Goal: Task Accomplishment & Management: Complete application form

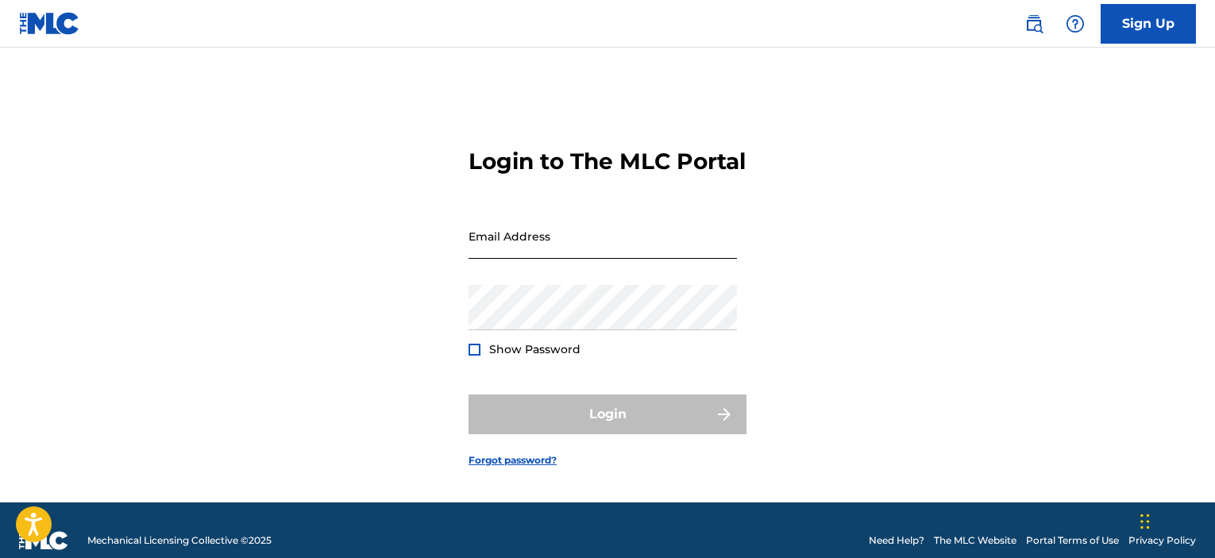
click at [590, 259] on input "Email Address" at bounding box center [602, 236] width 268 height 45
type input "[EMAIL_ADDRESS][DOMAIN_NAME]"
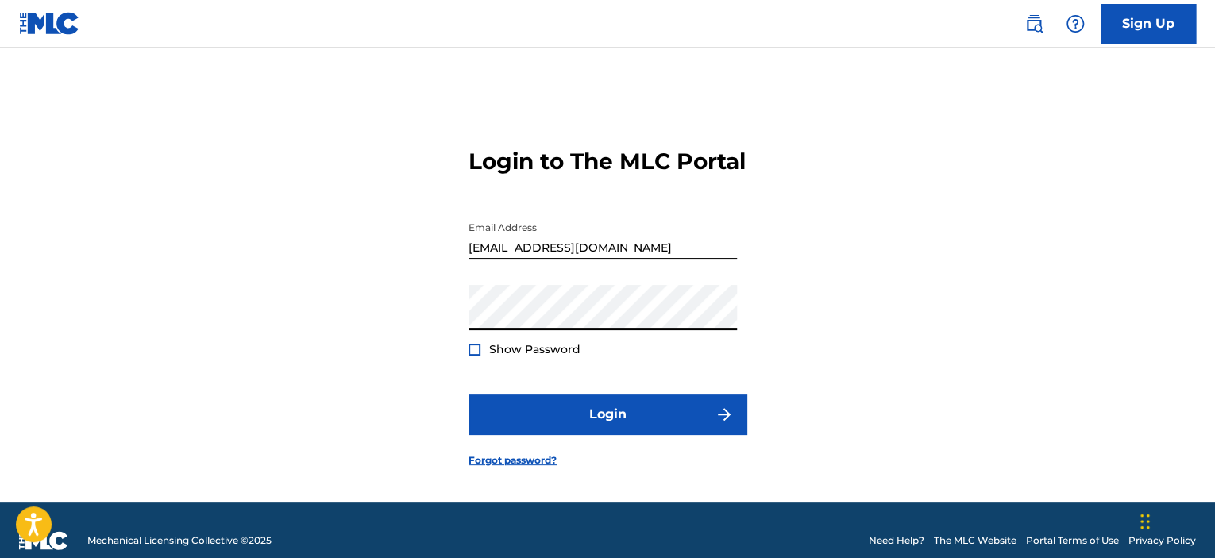
click at [567, 356] on span "Show Password" at bounding box center [534, 349] width 91 height 14
click at [472, 356] on div at bounding box center [474, 350] width 12 height 12
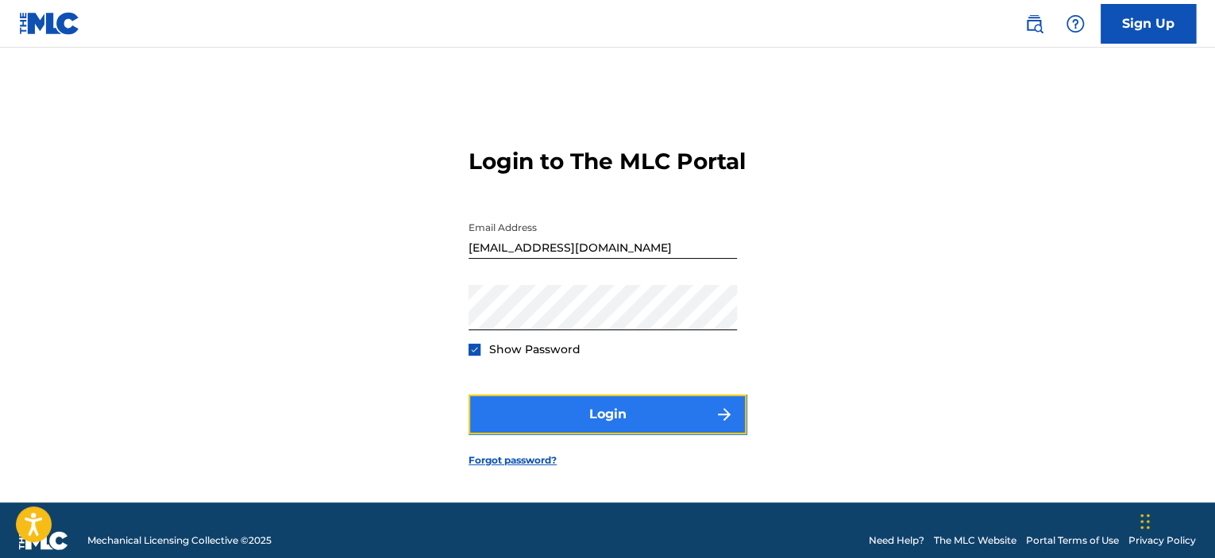
click at [581, 426] on button "Login" at bounding box center [607, 415] width 278 height 40
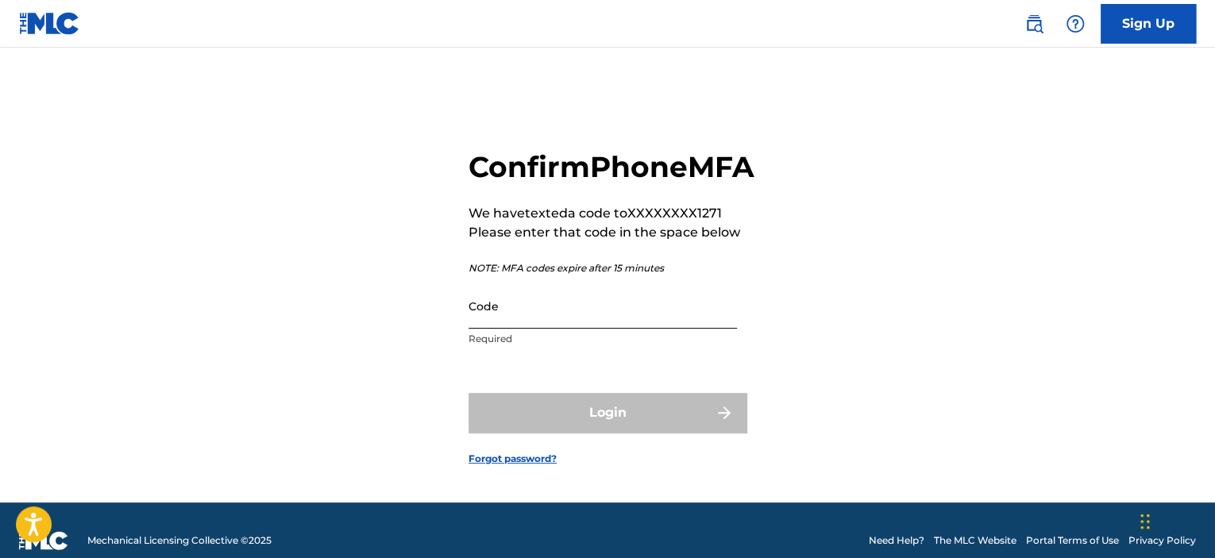
drag, startPoint x: 499, startPoint y: 348, endPoint x: 513, endPoint y: 342, distance: 15.3
click at [499, 329] on input "Code" at bounding box center [602, 305] width 268 height 45
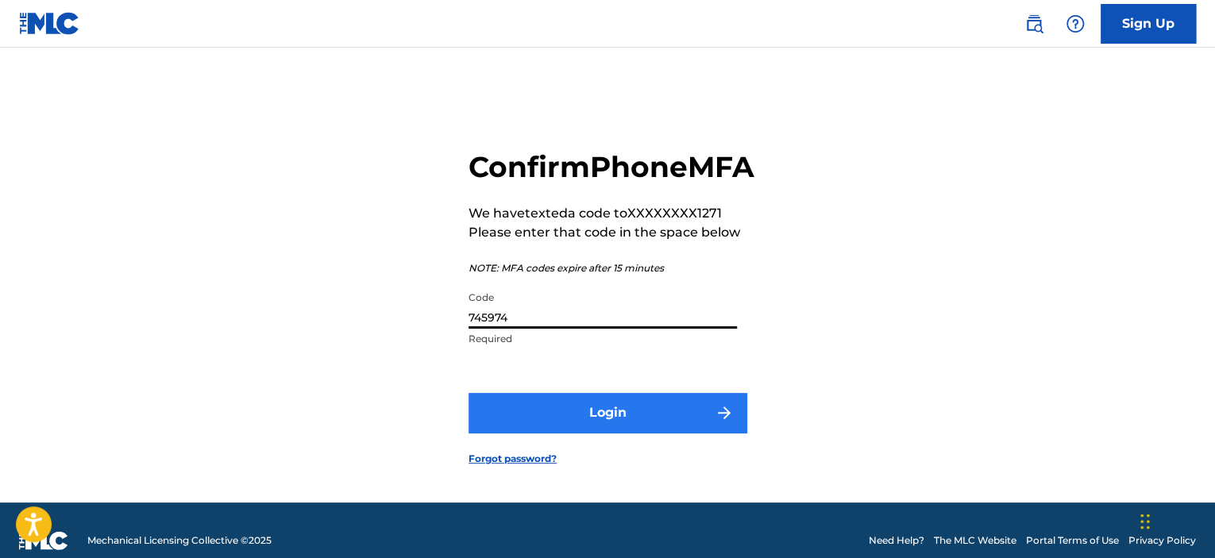
type input "745974"
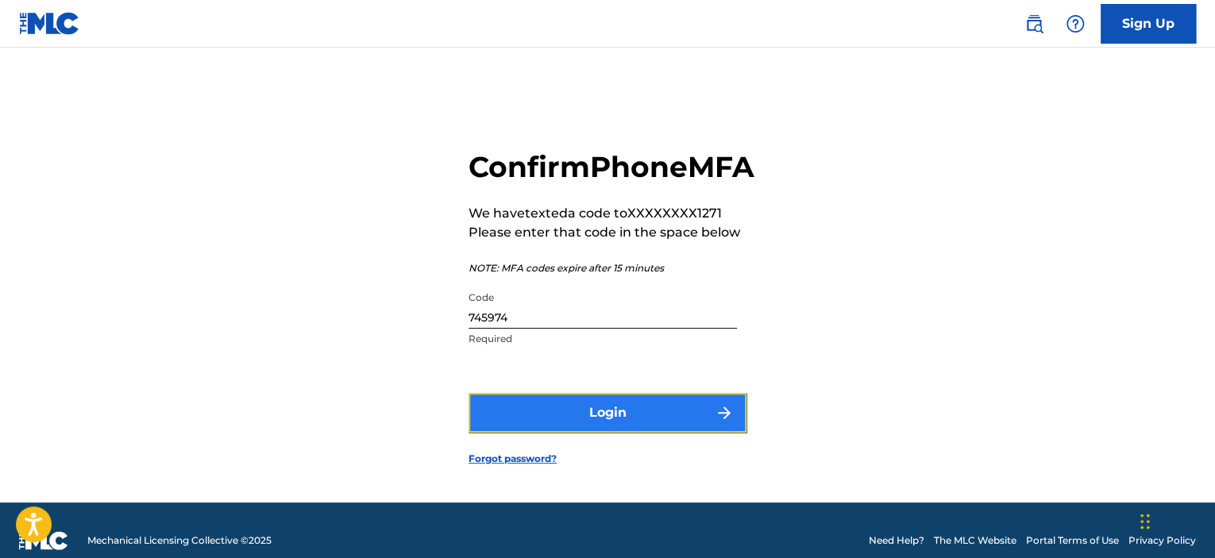
click at [628, 433] on button "Login" at bounding box center [607, 413] width 278 height 40
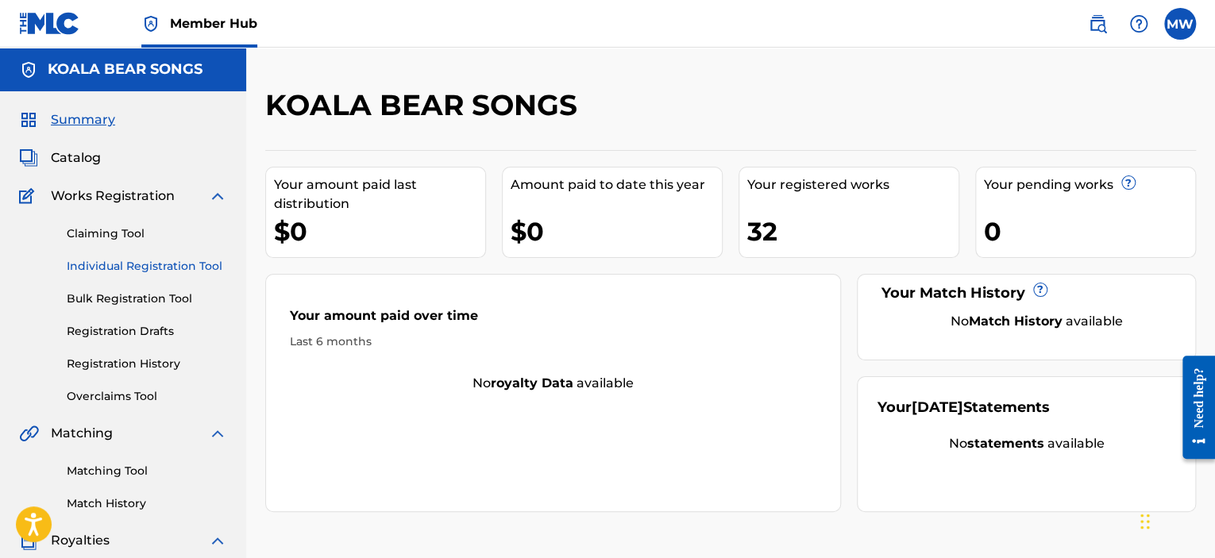
click at [189, 267] on link "Individual Registration Tool" at bounding box center [147, 266] width 160 height 17
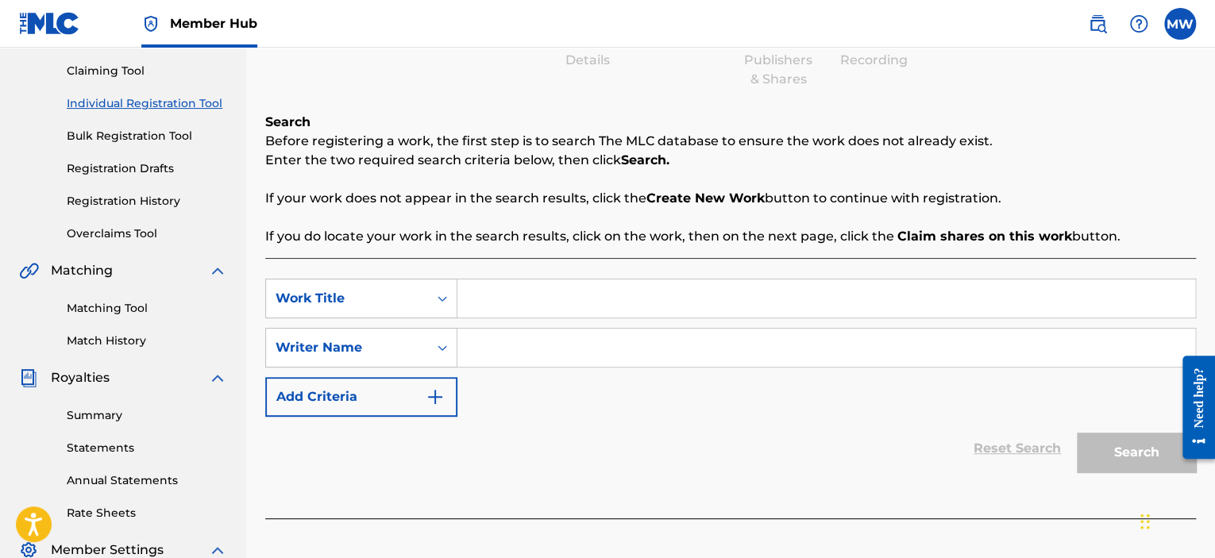
scroll to position [238, 0]
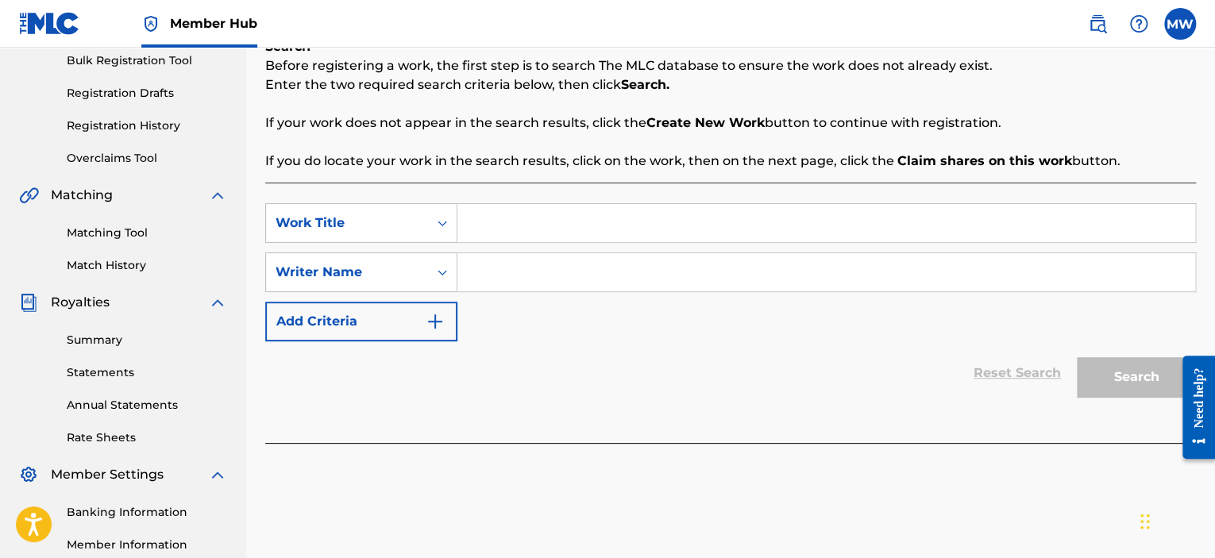
click at [581, 226] on input "Search Form" at bounding box center [826, 223] width 738 height 38
type input "SEXY [PERSON_NAME]"
click at [568, 275] on input "Search Form" at bounding box center [826, 272] width 738 height 38
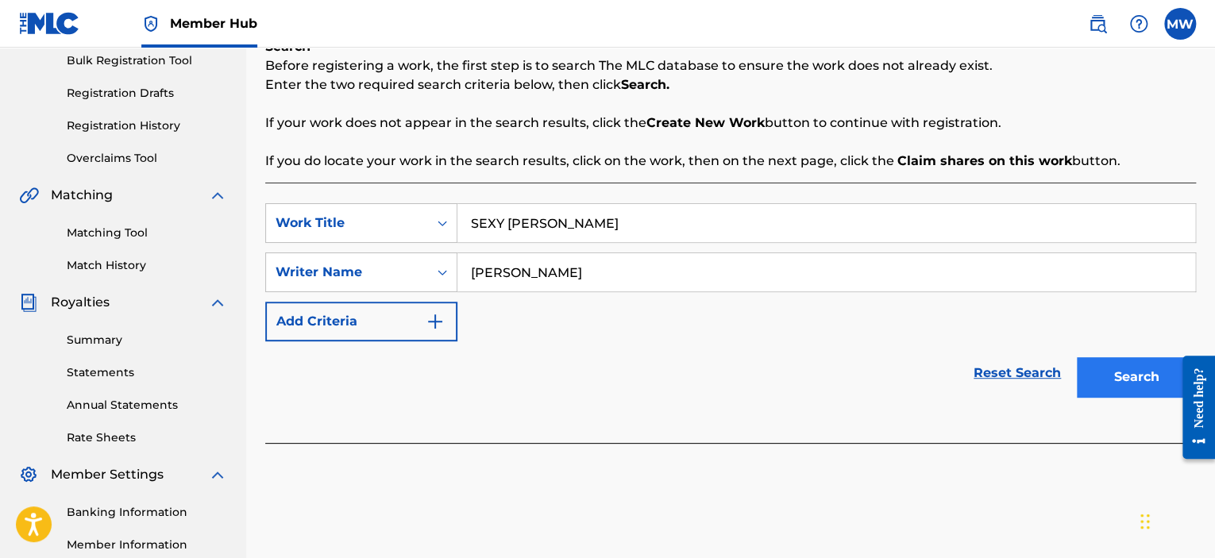
type input "[PERSON_NAME]"
click at [1138, 377] on button "Search" at bounding box center [1136, 377] width 119 height 40
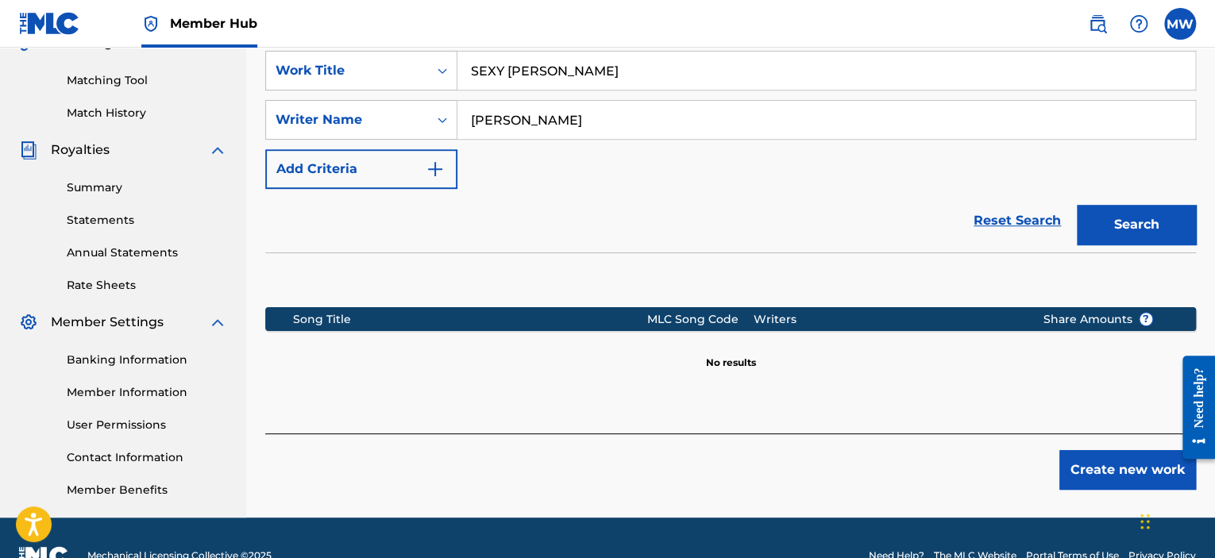
scroll to position [397, 0]
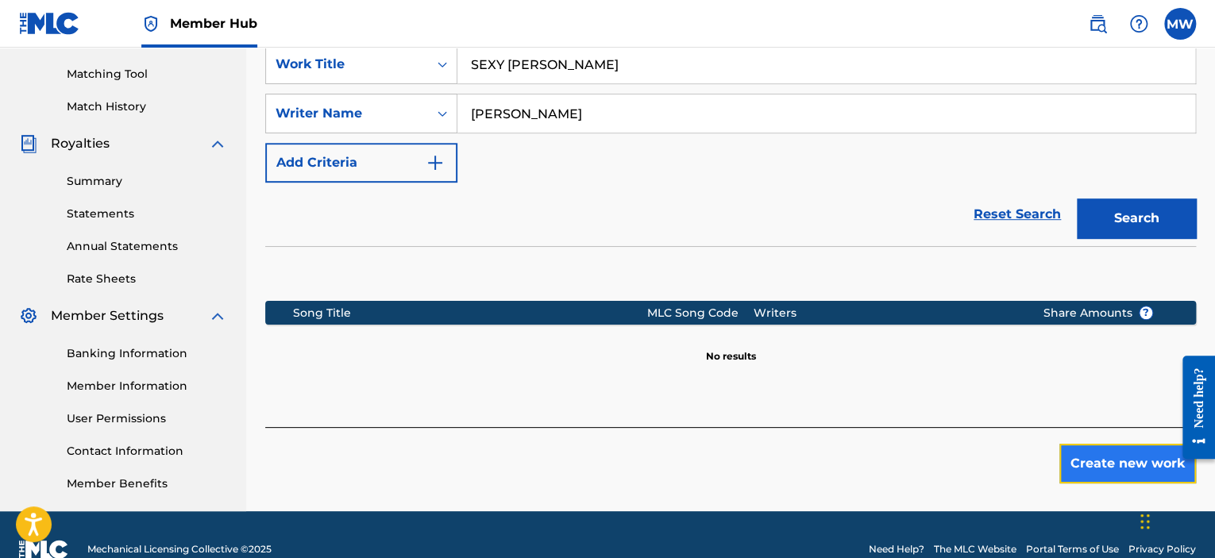
click at [1147, 472] on button "Create new work" at bounding box center [1127, 464] width 137 height 40
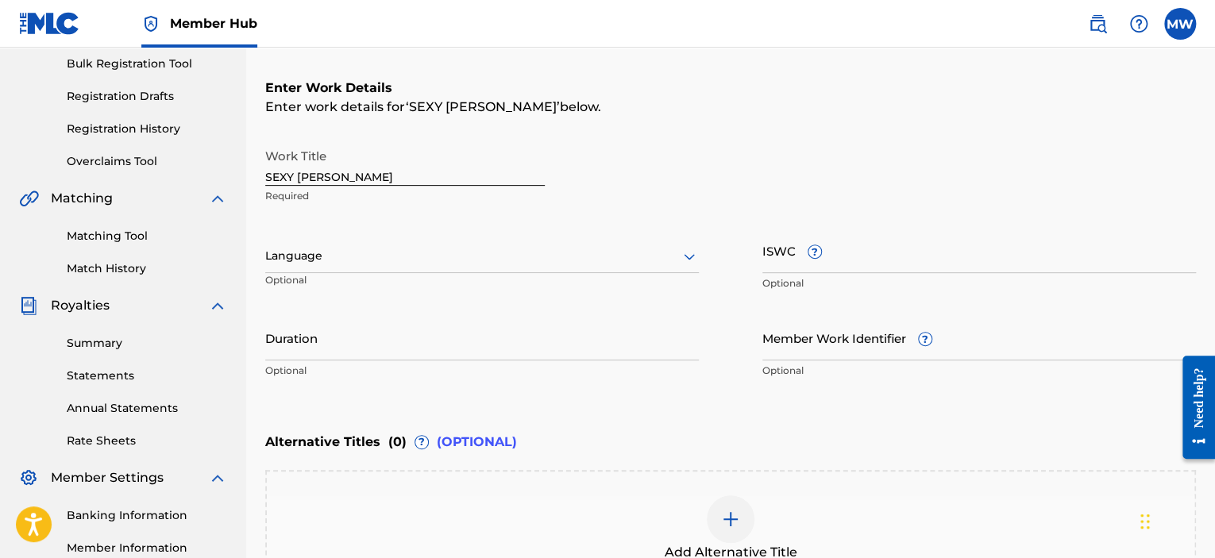
scroll to position [238, 0]
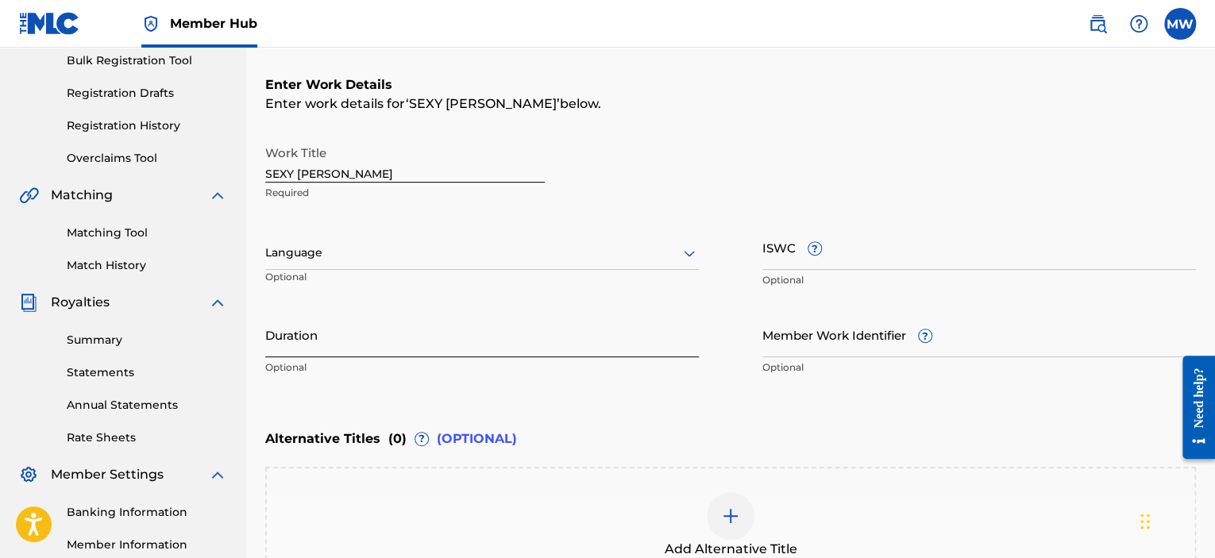
click at [603, 337] on input "Duration" at bounding box center [481, 334] width 433 height 45
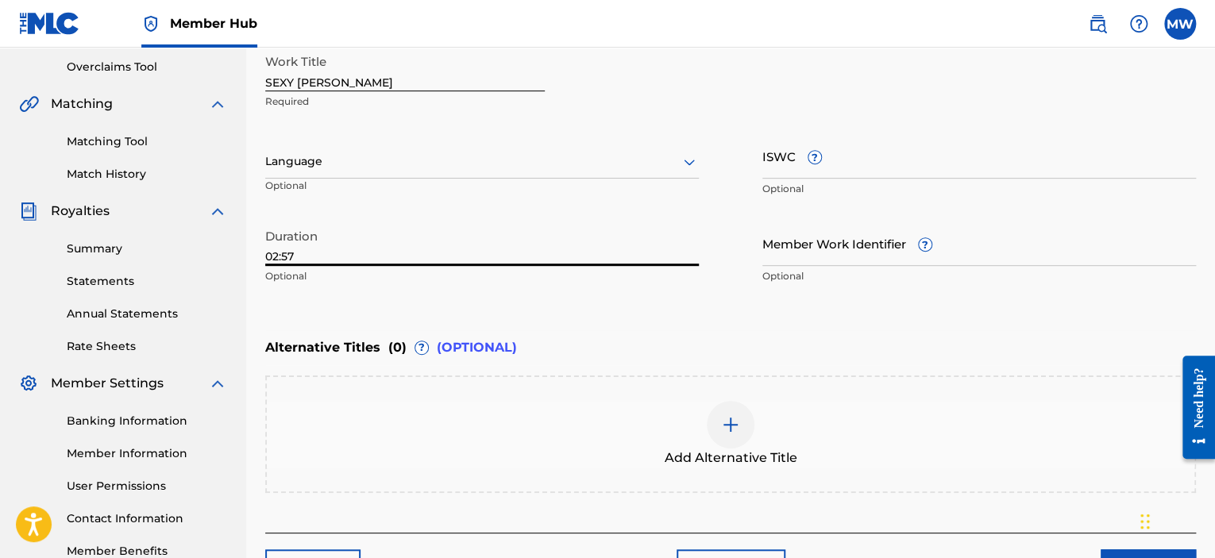
scroll to position [397, 0]
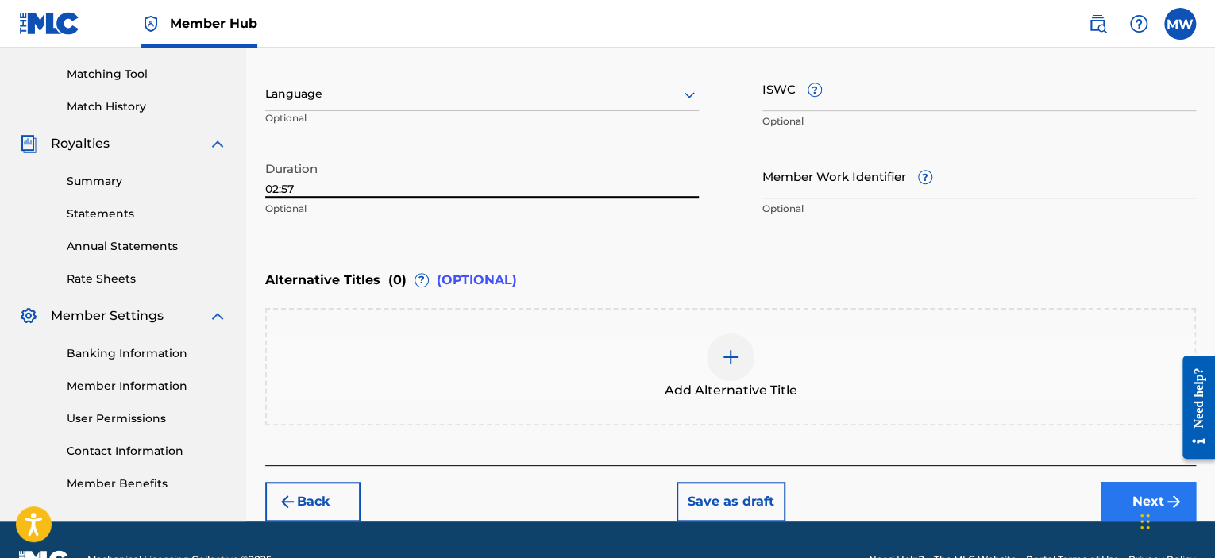
type input "02:57"
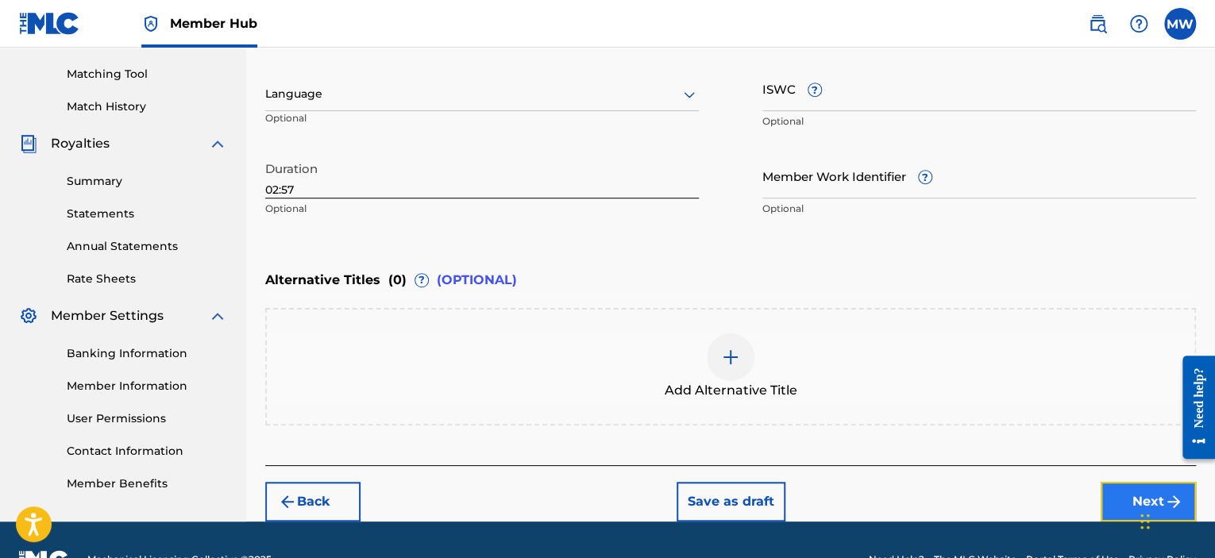
click at [1111, 499] on button "Next" at bounding box center [1147, 502] width 95 height 40
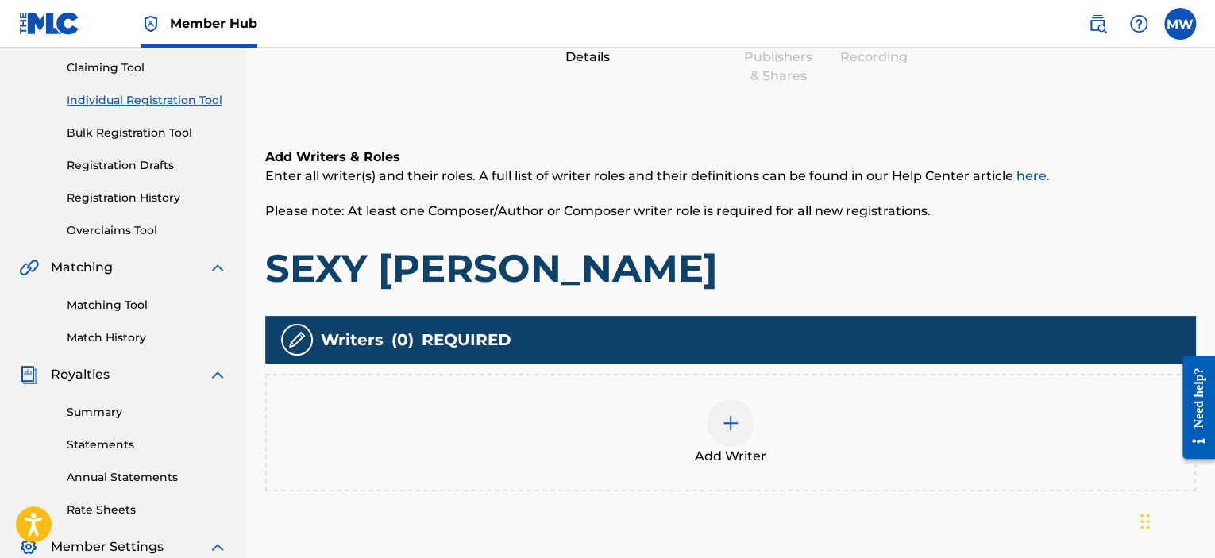
scroll to position [230, 0]
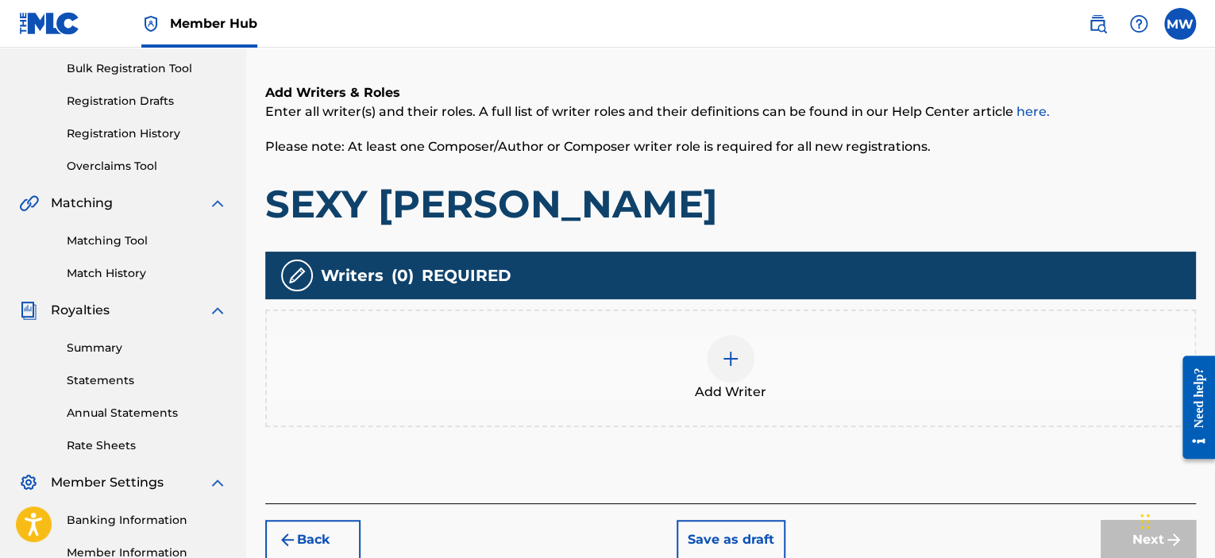
click at [726, 361] on img at bounding box center [730, 358] width 19 height 19
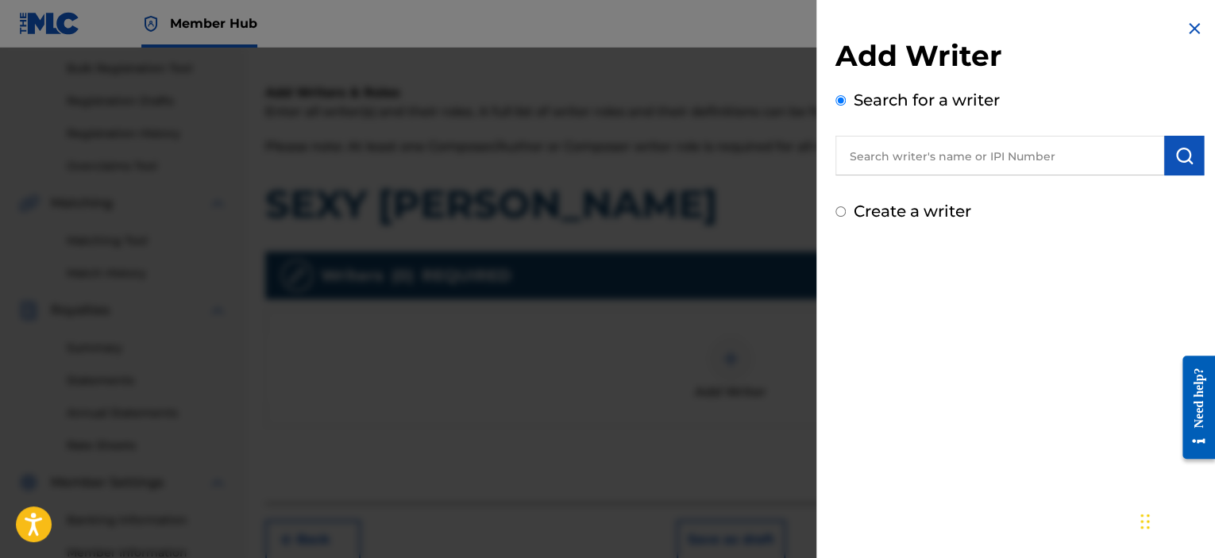
click at [915, 161] on input "text" at bounding box center [999, 156] width 329 height 40
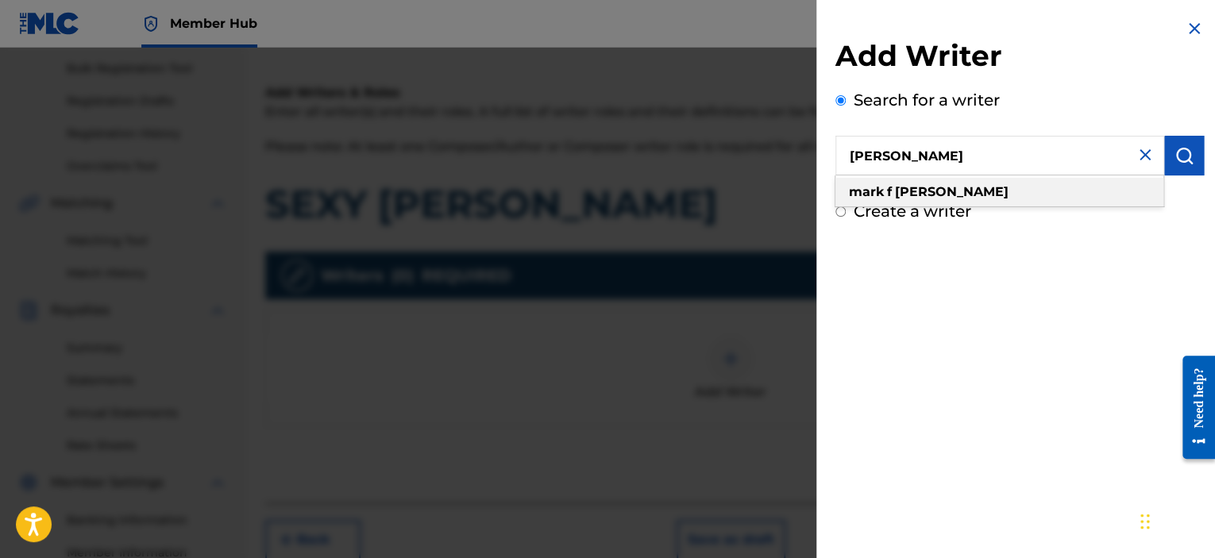
click at [923, 194] on strong "[PERSON_NAME]" at bounding box center [952, 191] width 114 height 15
type input "[PERSON_NAME]"
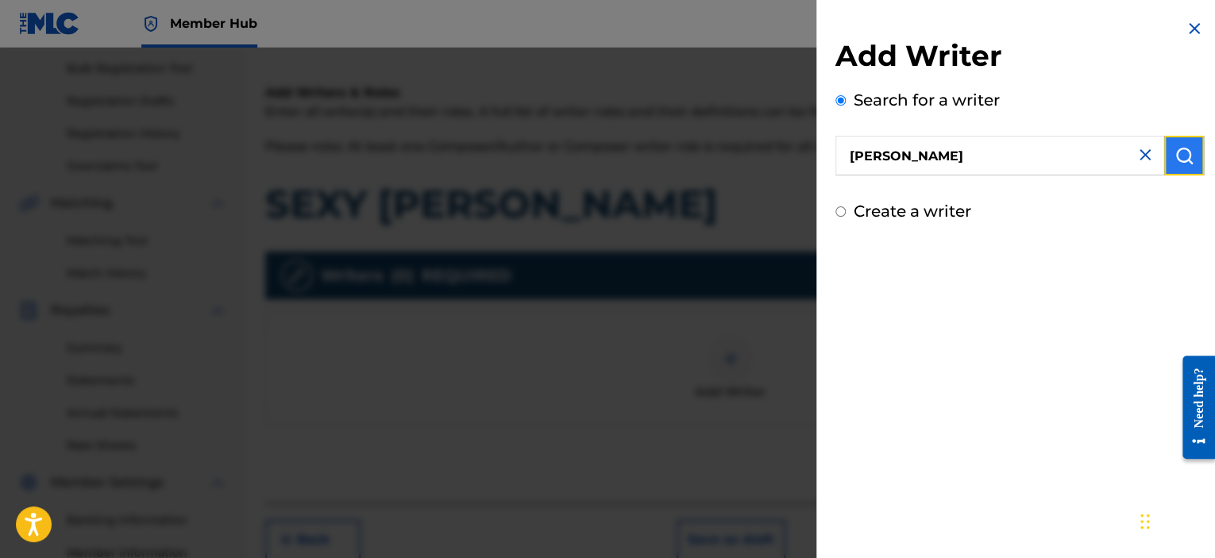
click at [1174, 161] on img "submit" at bounding box center [1183, 155] width 19 height 19
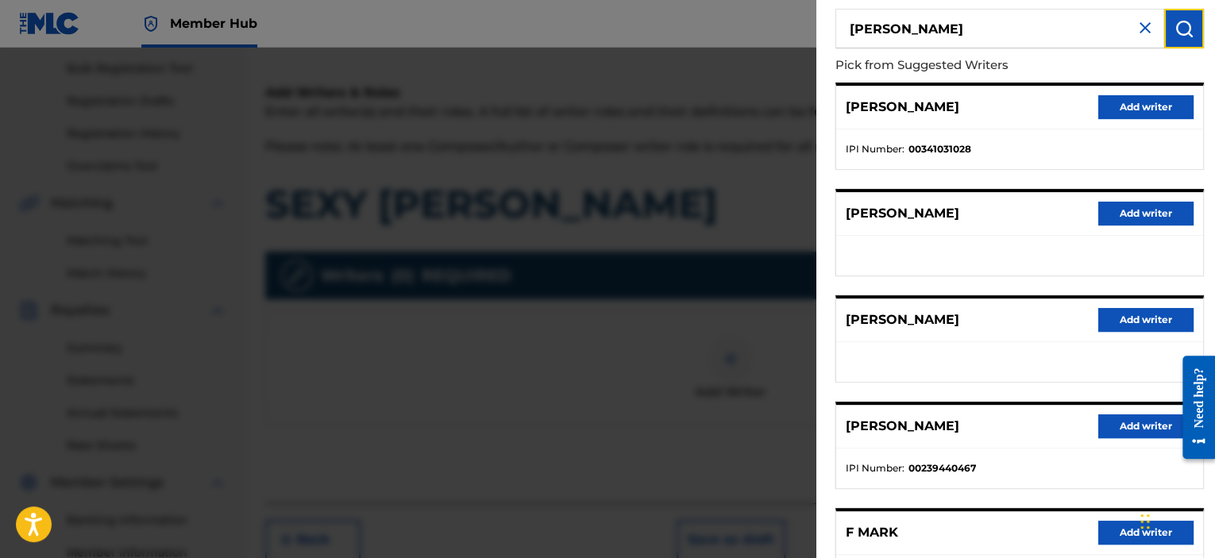
scroll to position [159, 0]
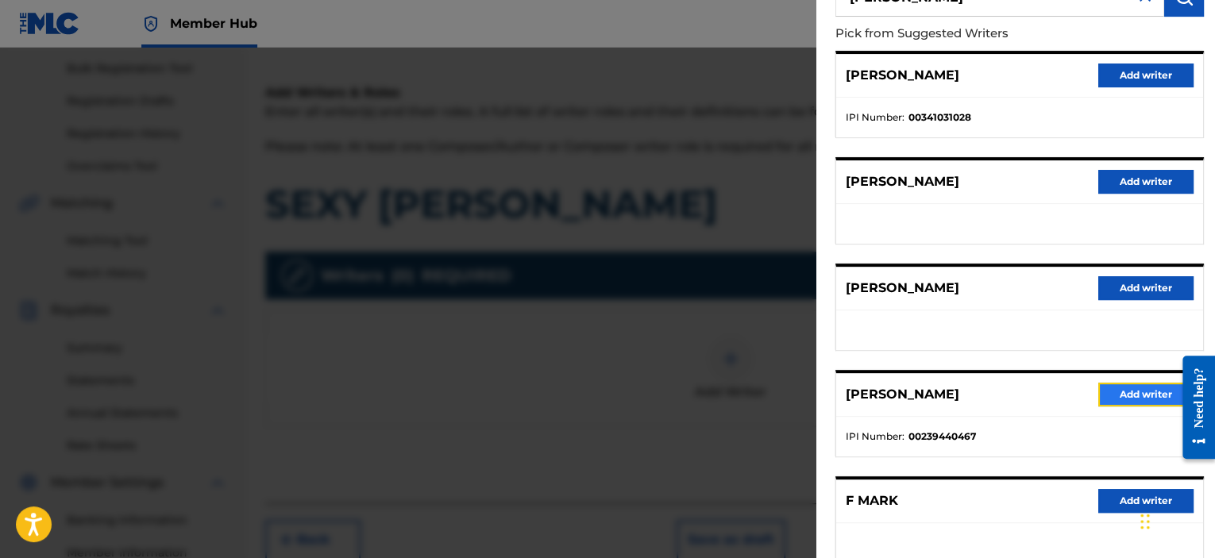
click at [1131, 391] on button "Add writer" at bounding box center [1145, 395] width 95 height 24
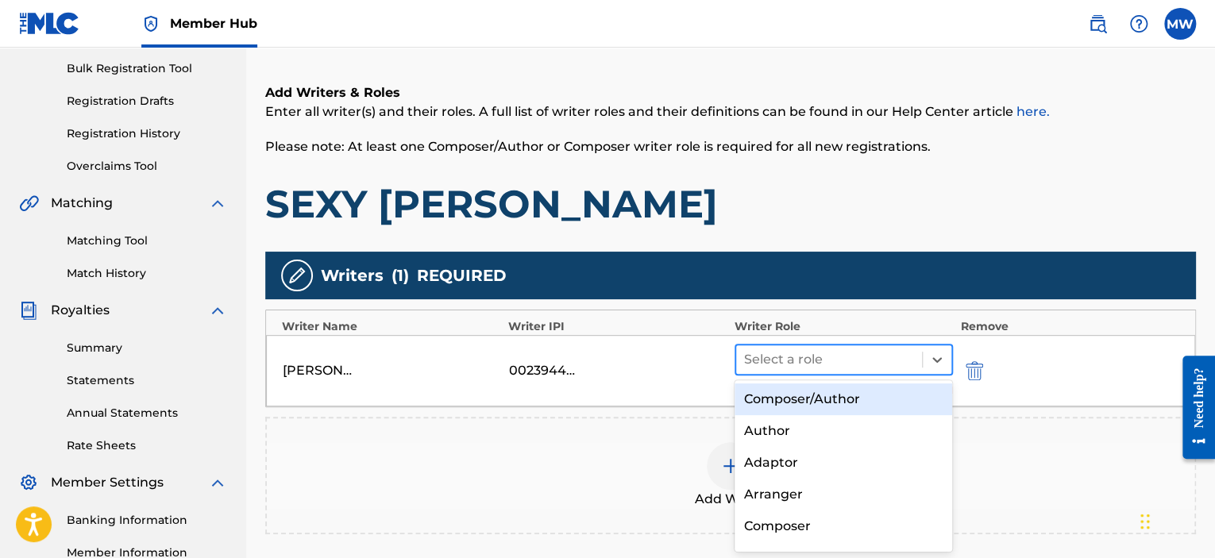
click at [889, 361] on div at bounding box center [829, 360] width 170 height 22
click at [861, 400] on div "Composer/Author" at bounding box center [843, 399] width 218 height 32
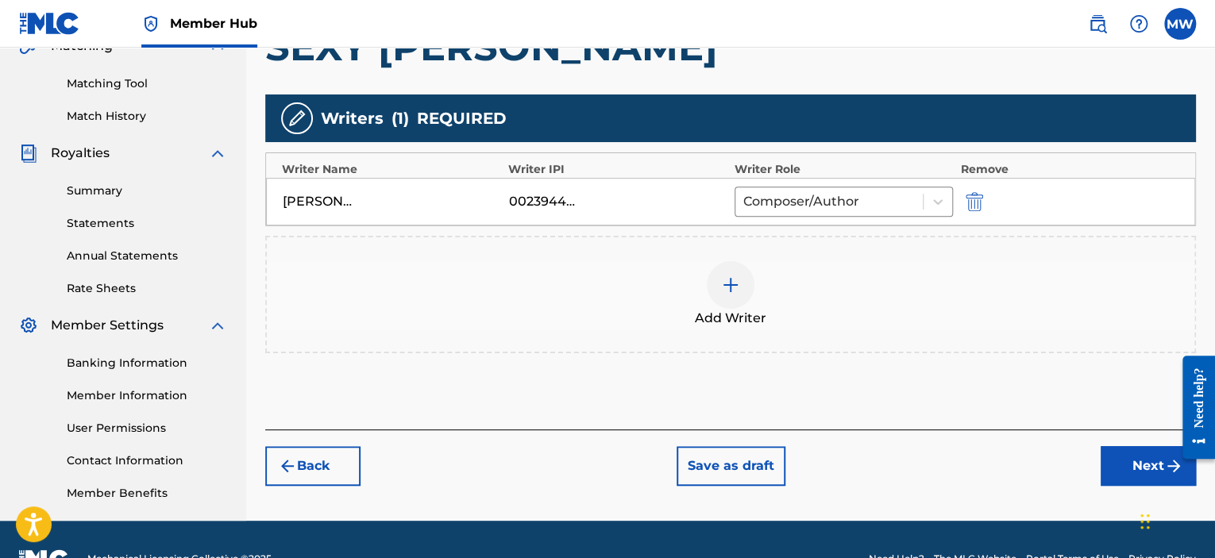
scroll to position [389, 0]
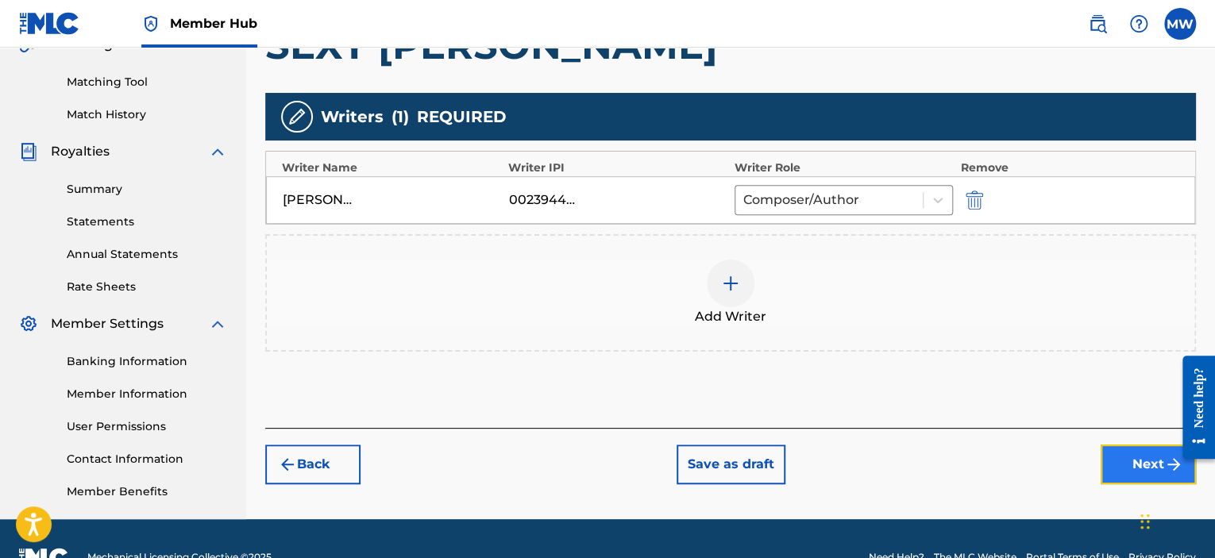
click at [1121, 461] on button "Next" at bounding box center [1147, 465] width 95 height 40
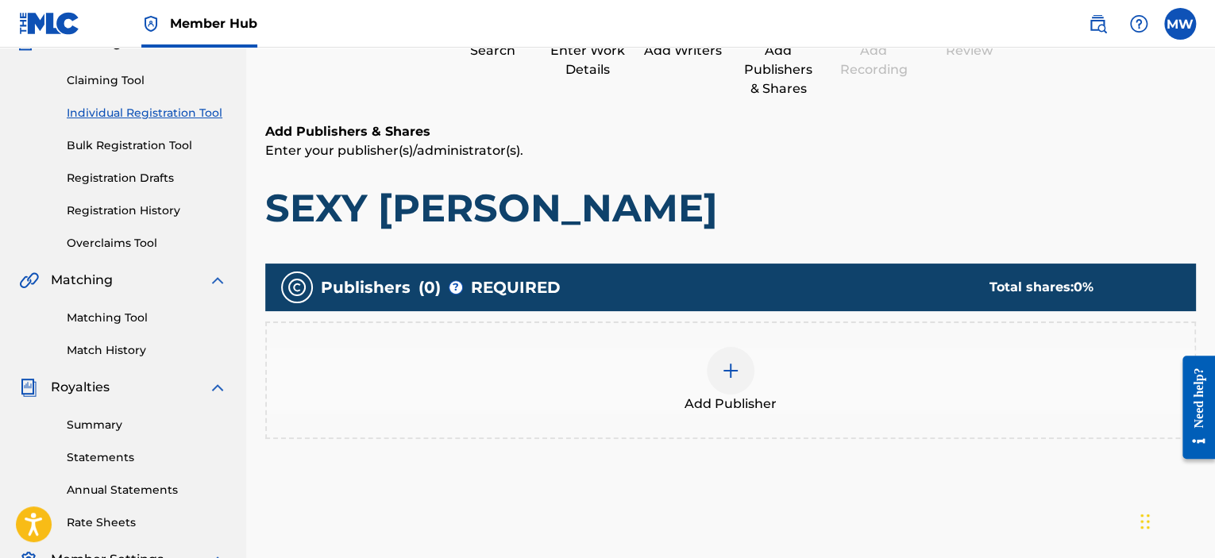
scroll to position [230, 0]
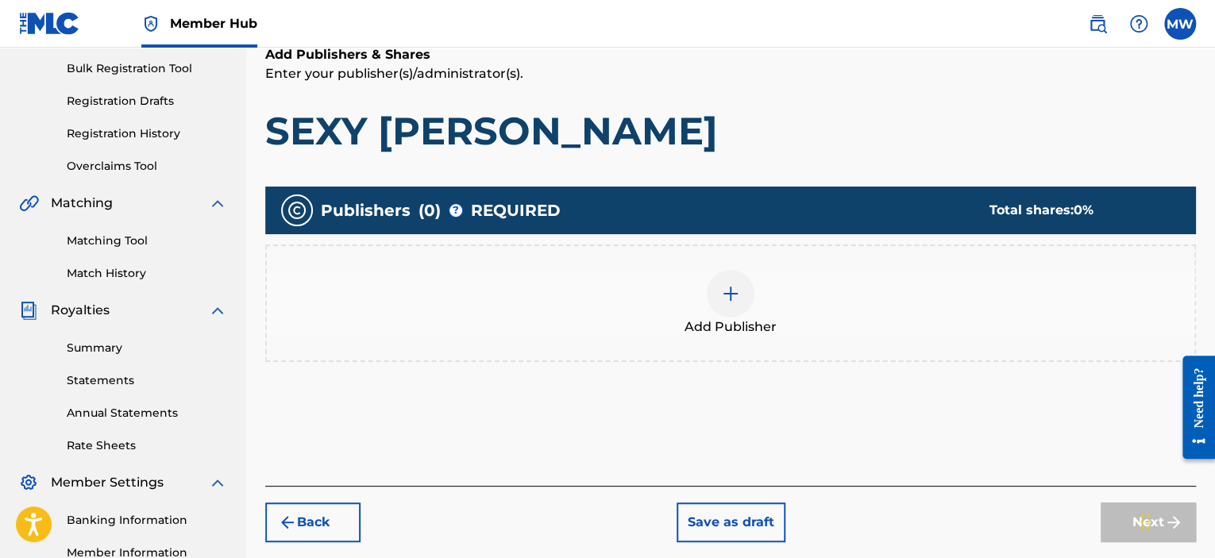
click at [744, 302] on div at bounding box center [731, 294] width 48 height 48
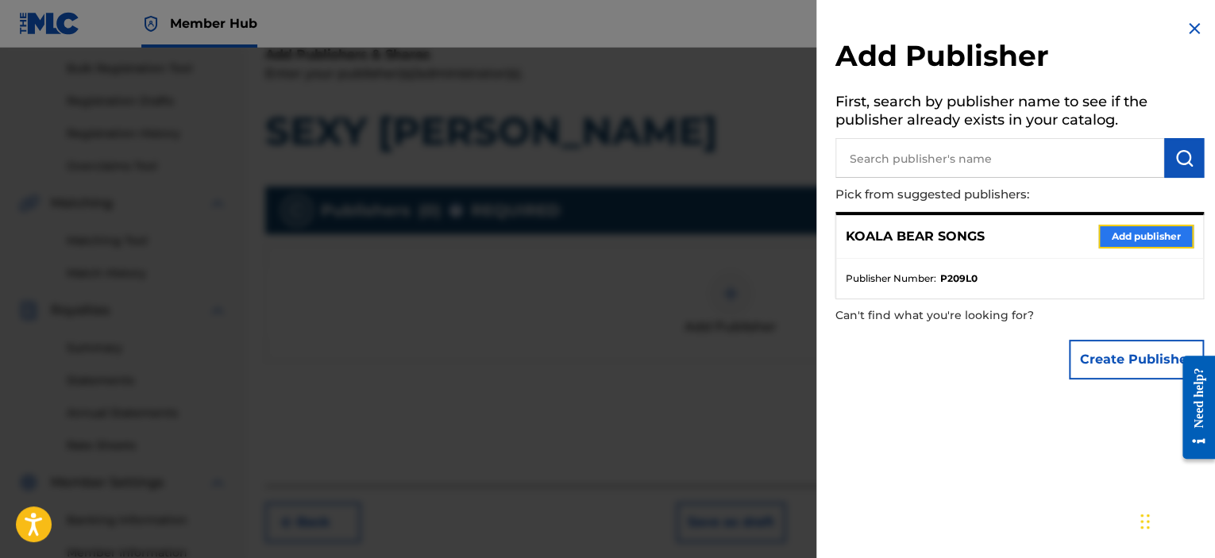
click at [1132, 237] on button "Add publisher" at bounding box center [1145, 237] width 95 height 24
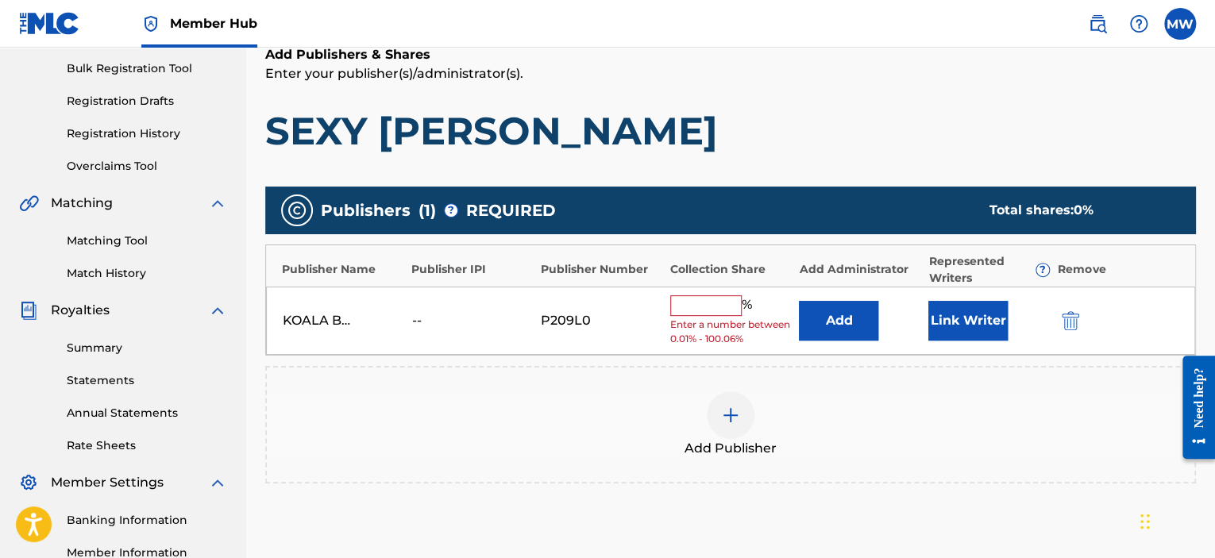
click at [711, 305] on input "text" at bounding box center [705, 305] width 71 height 21
type input "100"
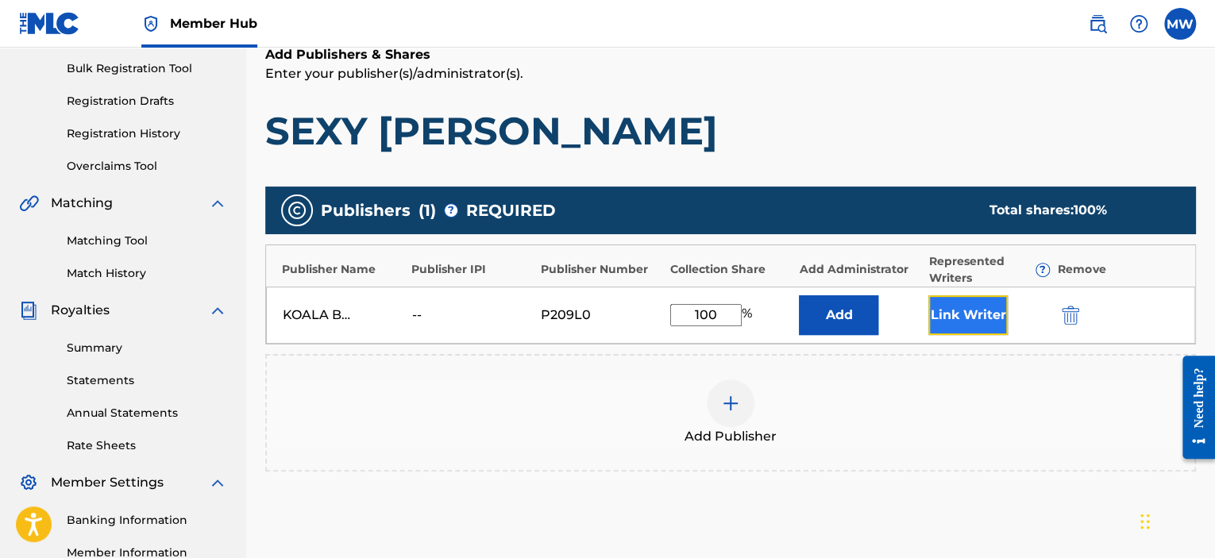
click at [950, 326] on button "Link Writer" at bounding box center [967, 315] width 79 height 40
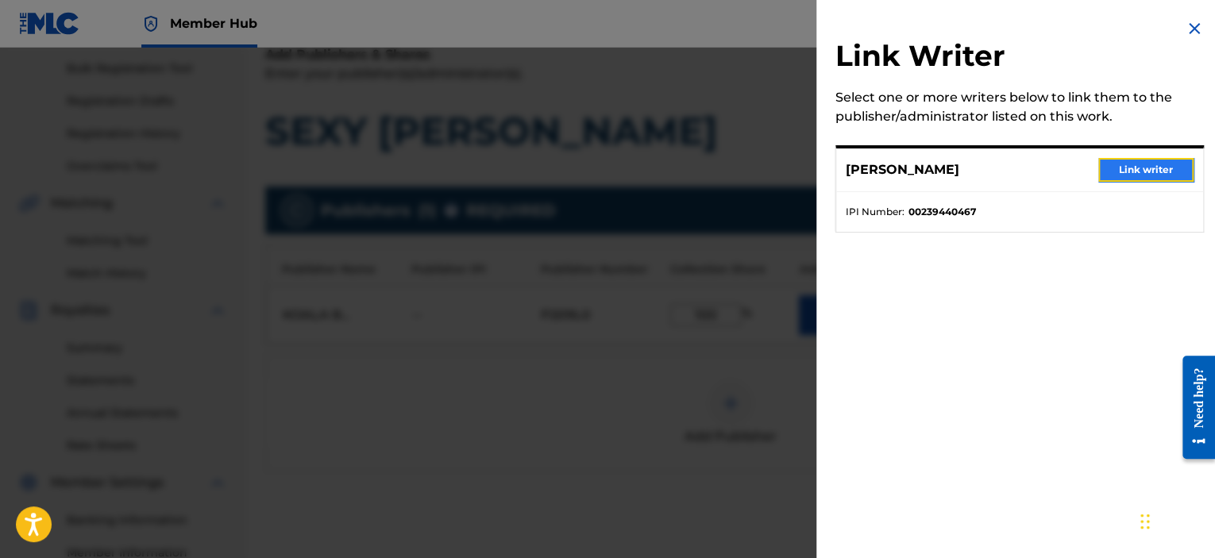
click at [1143, 177] on button "Link writer" at bounding box center [1145, 170] width 95 height 24
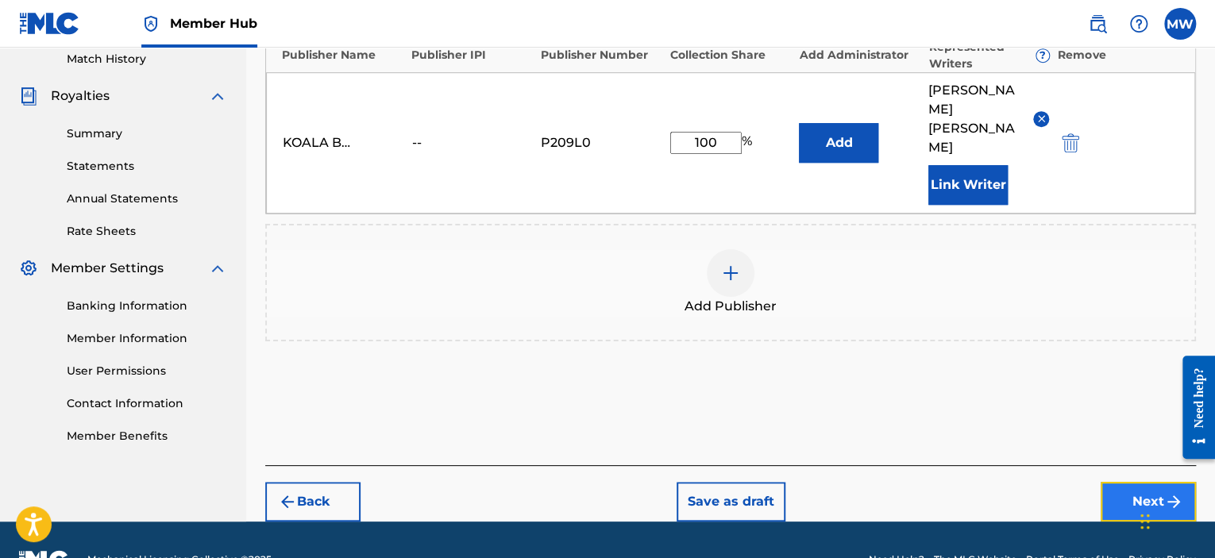
click at [1121, 482] on button "Next" at bounding box center [1147, 502] width 95 height 40
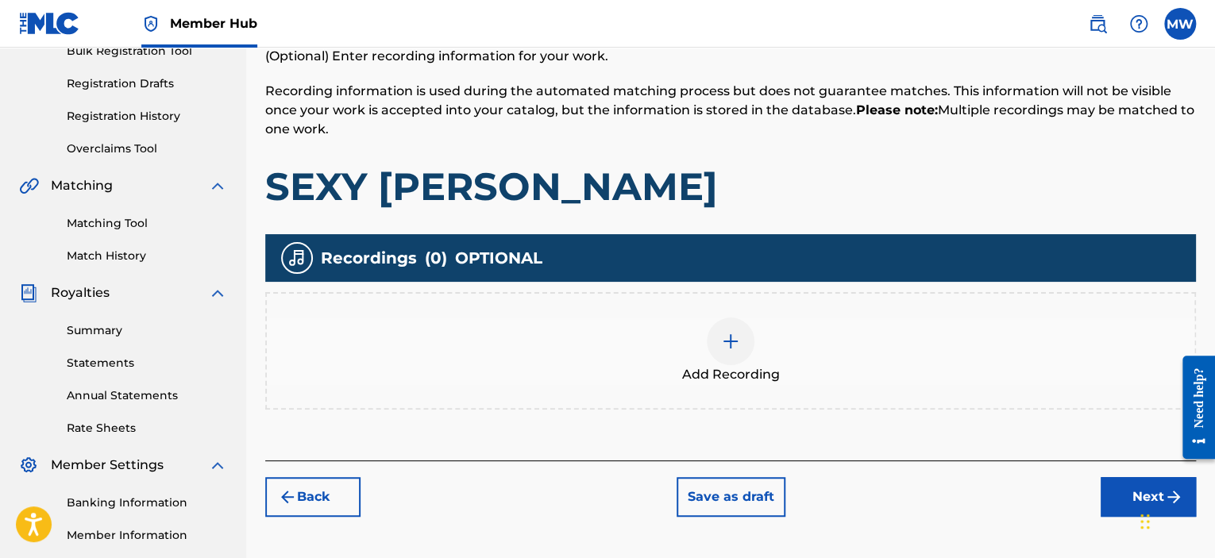
scroll to position [310, 0]
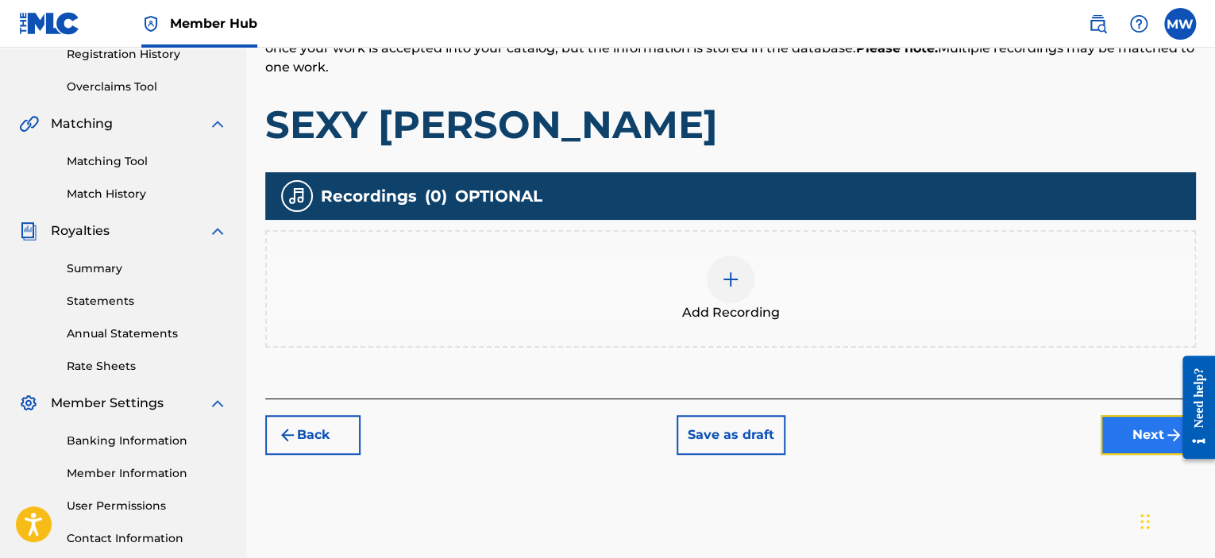
click at [1115, 430] on button "Next" at bounding box center [1147, 435] width 95 height 40
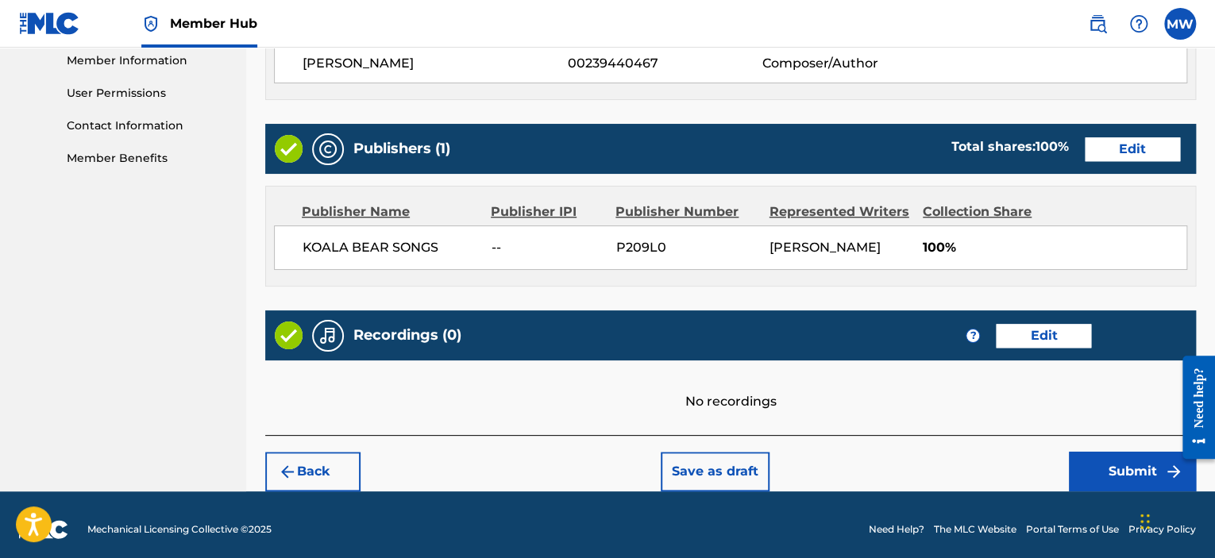
scroll to position [730, 0]
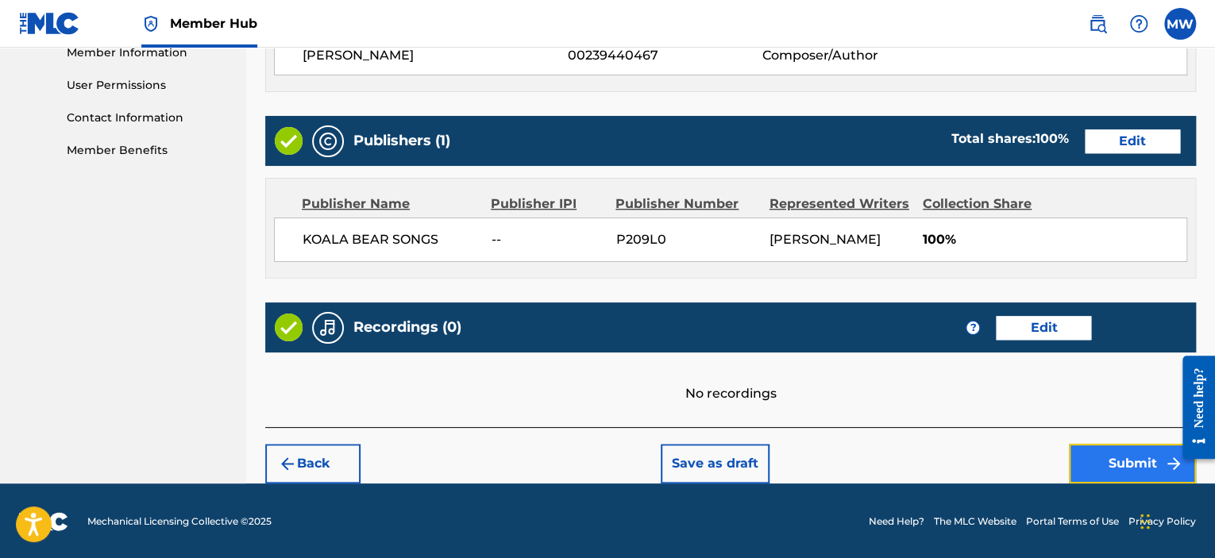
click at [1104, 465] on button "Submit" at bounding box center [1132, 464] width 127 height 40
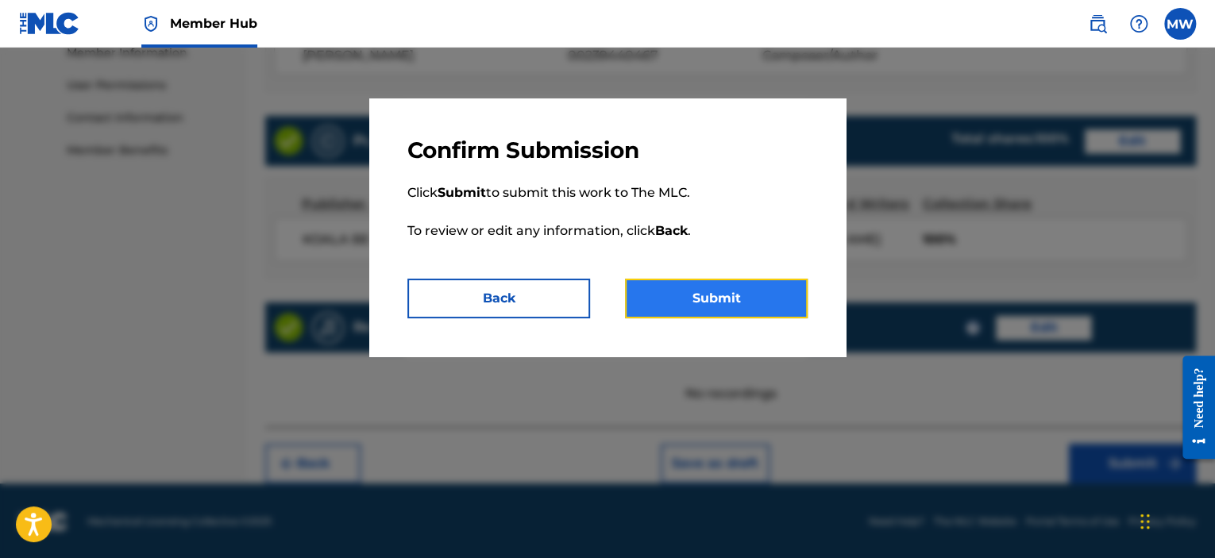
click at [723, 302] on button "Submit" at bounding box center [716, 299] width 183 height 40
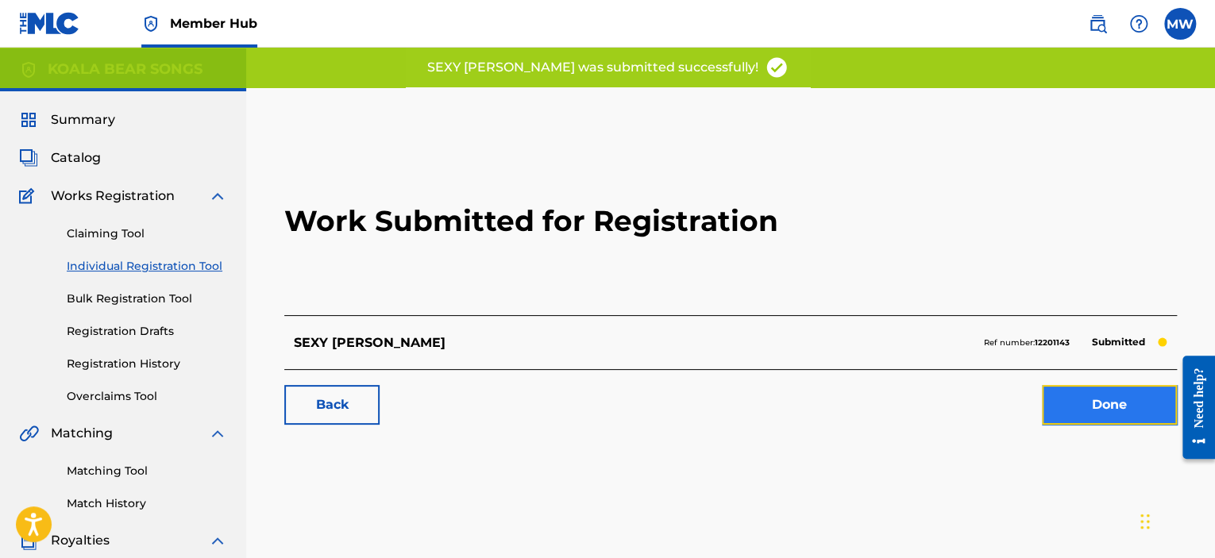
click at [1061, 409] on link "Done" at bounding box center [1109, 405] width 135 height 40
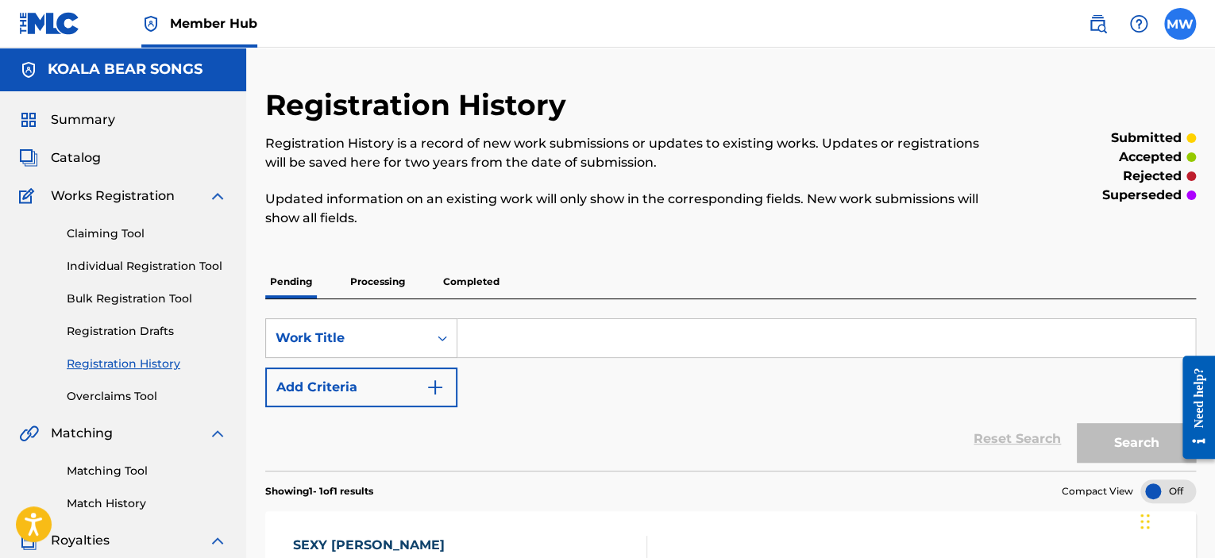
click at [1184, 34] on label at bounding box center [1180, 24] width 32 height 32
click at [1180, 24] on input "MW [PERSON_NAME] [EMAIL_ADDRESS][DOMAIN_NAME] Notification Preferences Profile …" at bounding box center [1180, 24] width 0 height 0
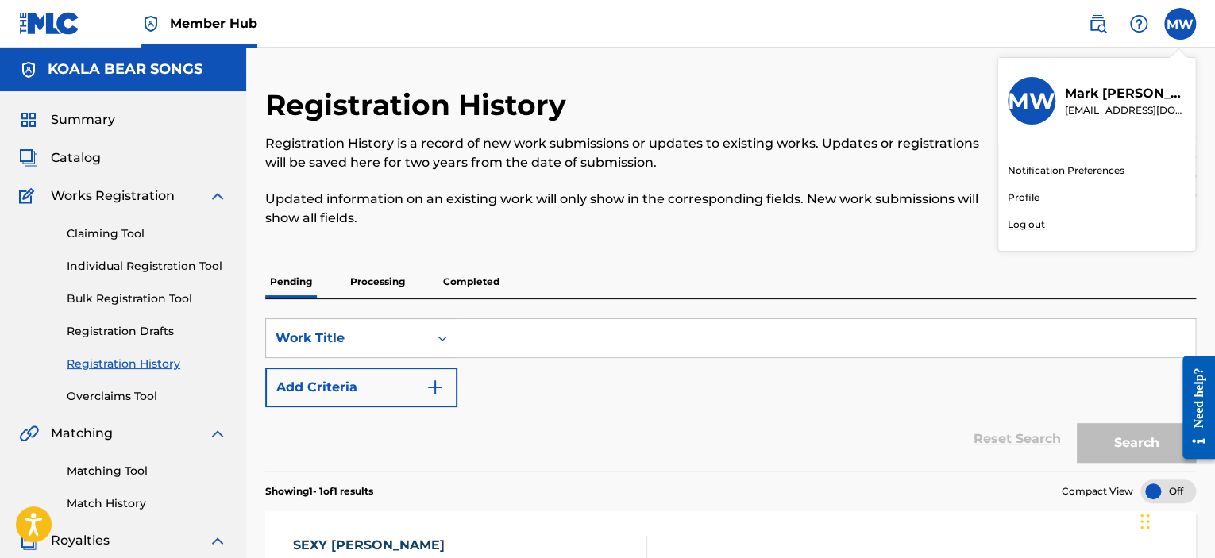
click at [1035, 222] on p "Log out" at bounding box center [1025, 225] width 37 height 14
click at [1180, 24] on input "MW [PERSON_NAME] [EMAIL_ADDRESS][DOMAIN_NAME] Notification Preferences Profile …" at bounding box center [1180, 24] width 0 height 0
